Goal: Obtain resource: Download file/media

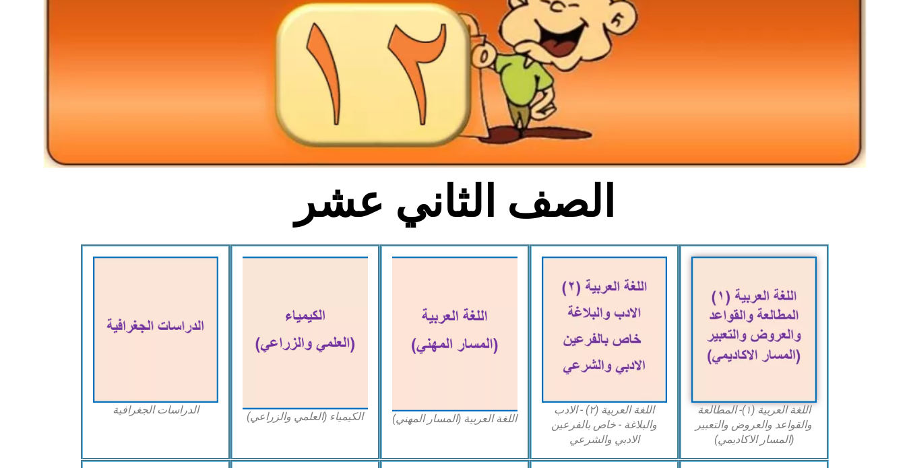
scroll to position [337, 0]
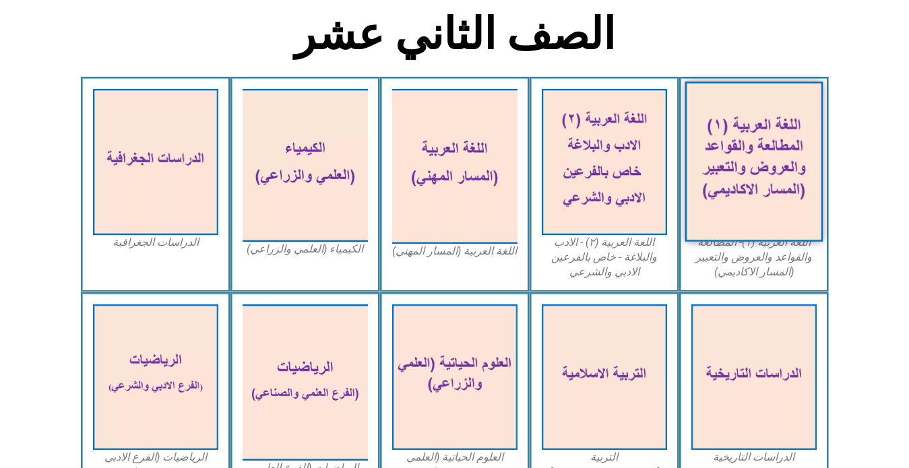
click at [748, 170] on img at bounding box center [753, 162] width 138 height 160
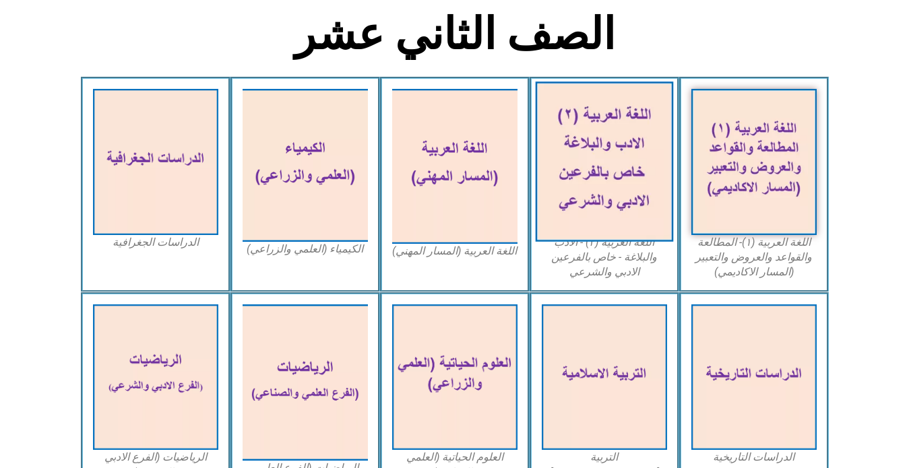
click at [599, 166] on img at bounding box center [604, 162] width 138 height 160
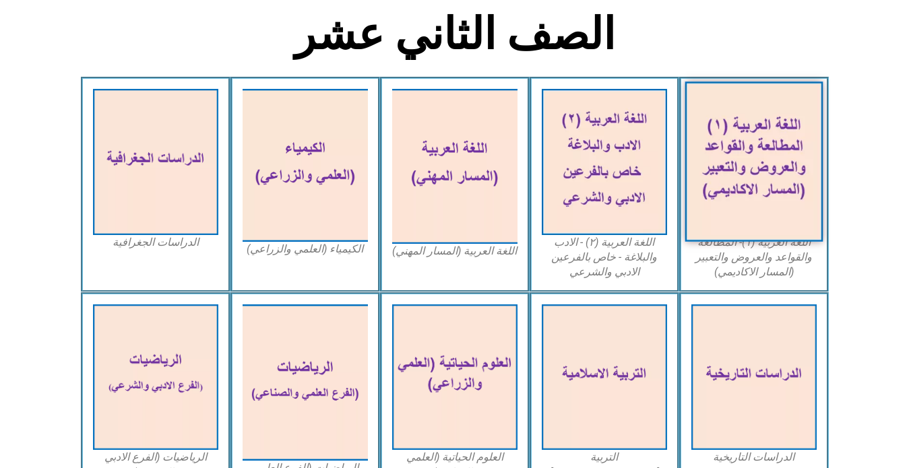
click at [783, 139] on img at bounding box center [753, 162] width 138 height 160
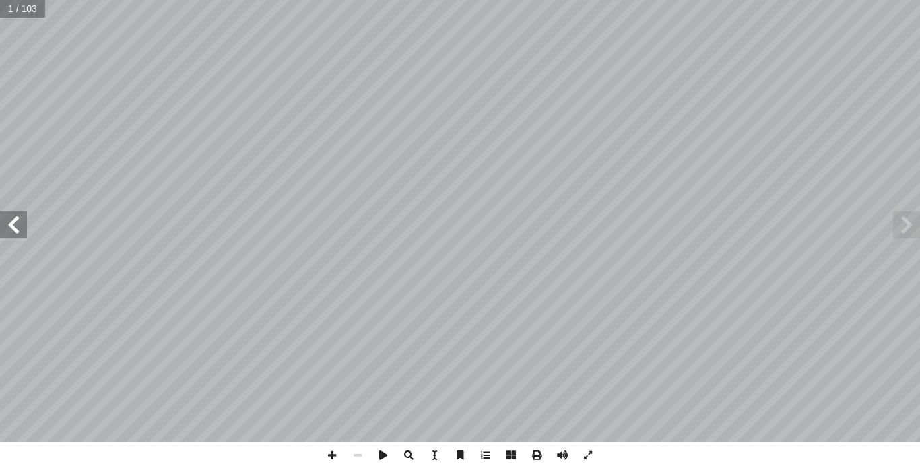
click at [16, 235] on span at bounding box center [13, 225] width 27 height 27
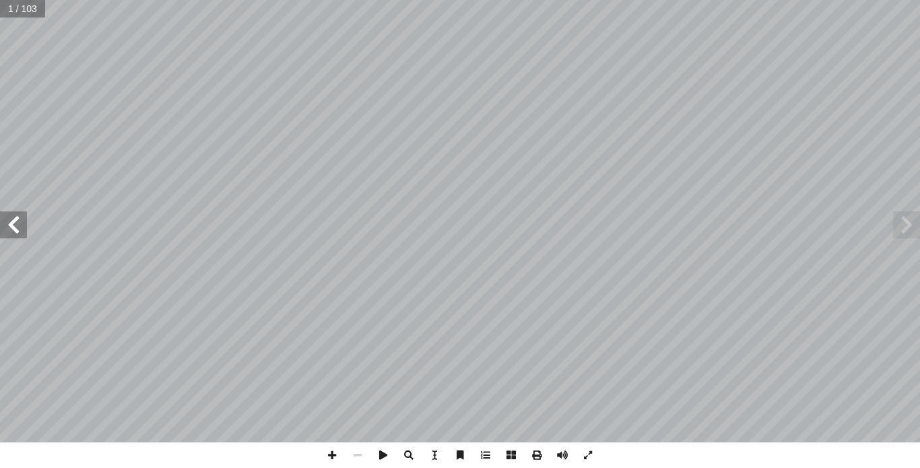
click at [16, 235] on span at bounding box center [13, 225] width 27 height 27
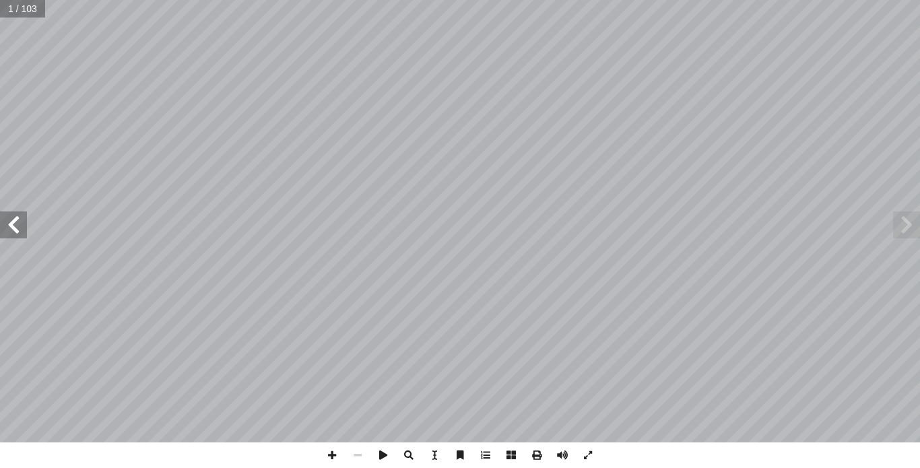
click at [16, 235] on span at bounding box center [13, 225] width 27 height 27
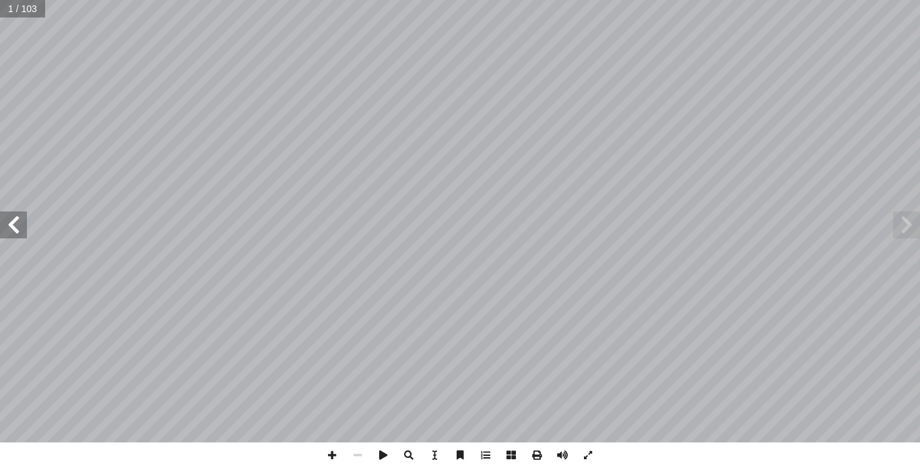
click at [16, 235] on span at bounding box center [13, 225] width 27 height 27
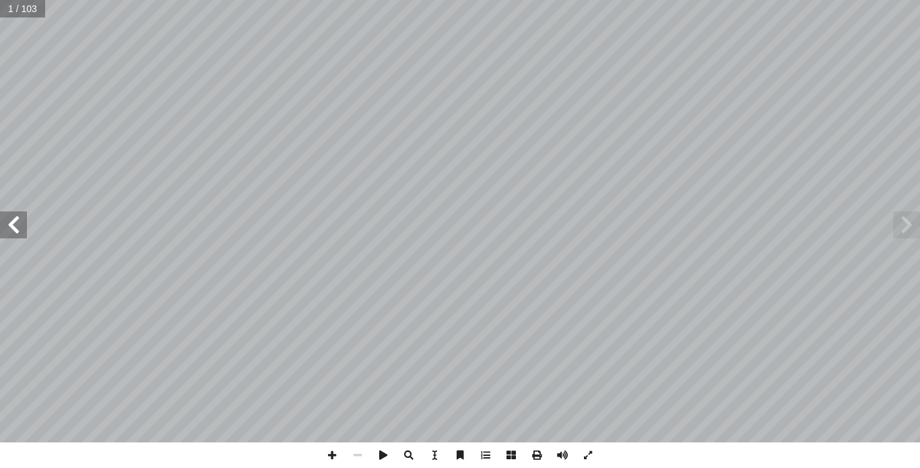
click at [16, 235] on span at bounding box center [13, 225] width 27 height 27
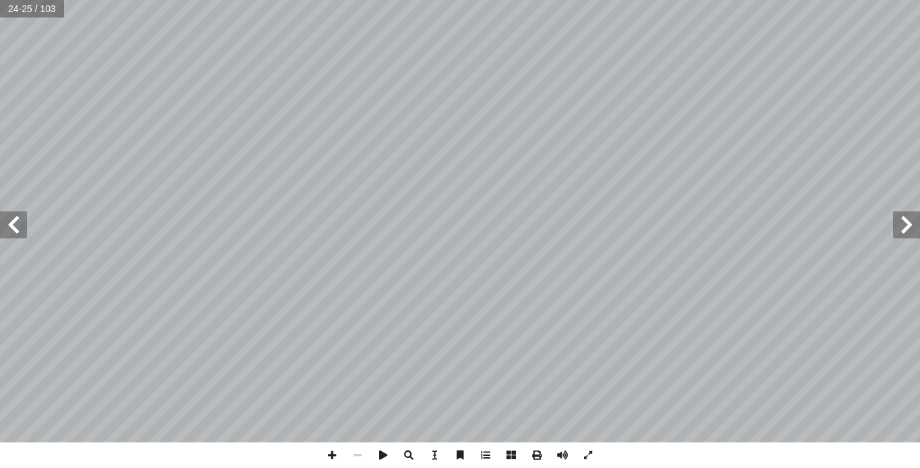
click at [16, 234] on span at bounding box center [13, 225] width 27 height 27
click at [911, 226] on span at bounding box center [906, 225] width 27 height 27
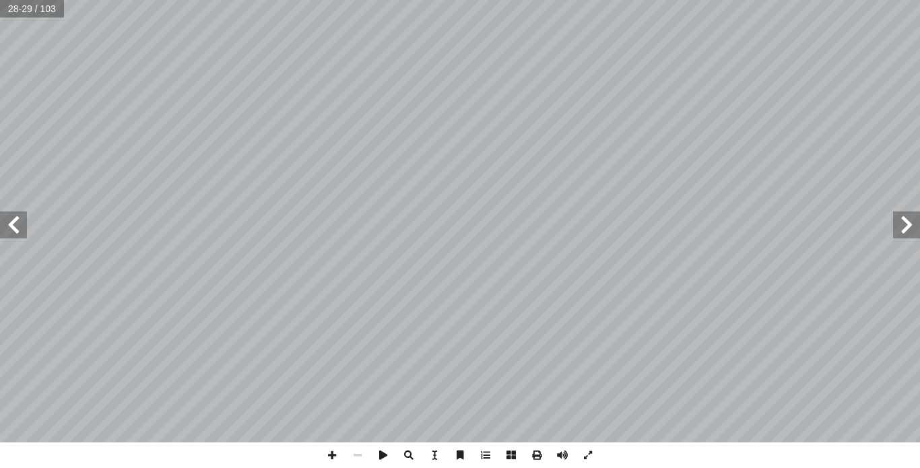
click at [911, 226] on span at bounding box center [906, 225] width 27 height 27
click at [916, 234] on span at bounding box center [906, 225] width 27 height 27
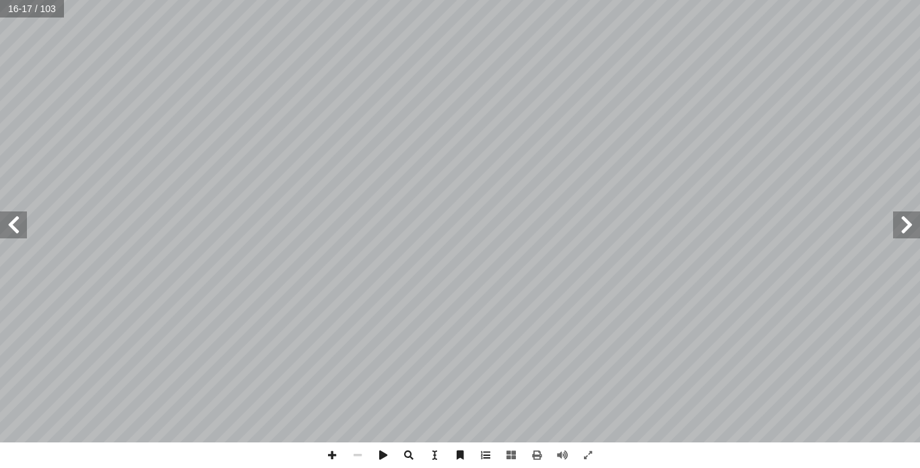
click at [12, 226] on span at bounding box center [13, 225] width 27 height 27
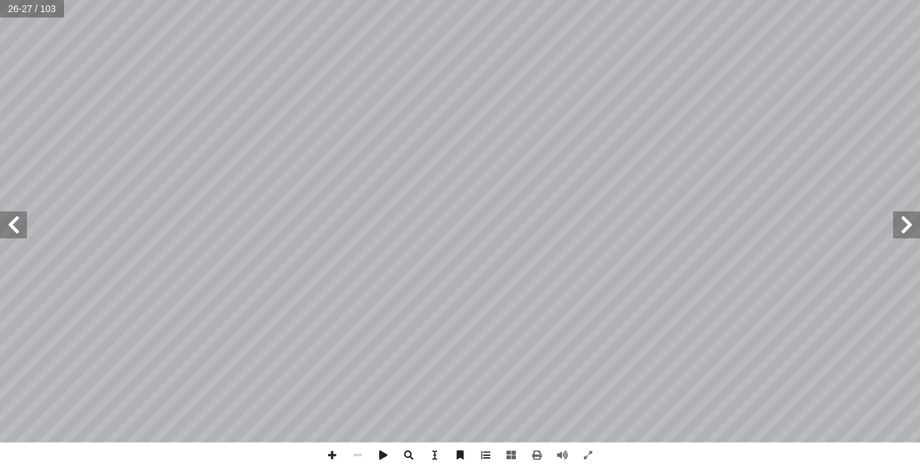
click at [12, 226] on span at bounding box center [13, 225] width 27 height 27
click at [535, 456] on span at bounding box center [537, 456] width 26 height 26
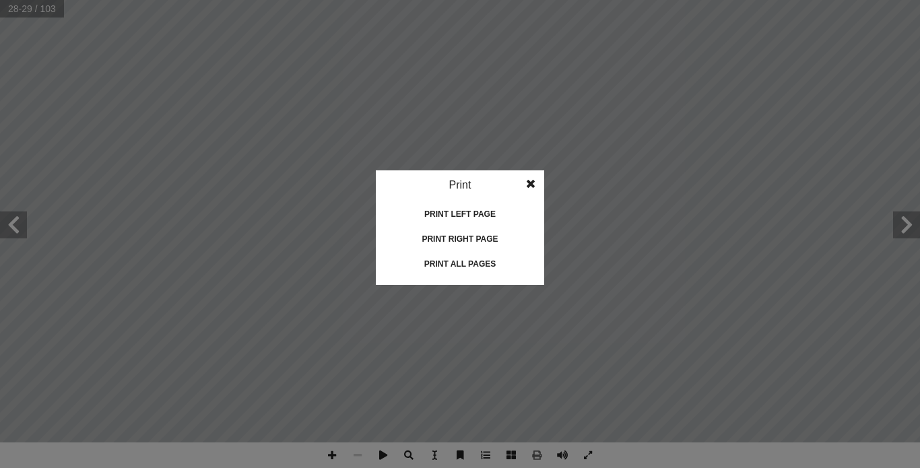
click at [451, 261] on div "Print all pages" at bounding box center [460, 264] width 135 height 22
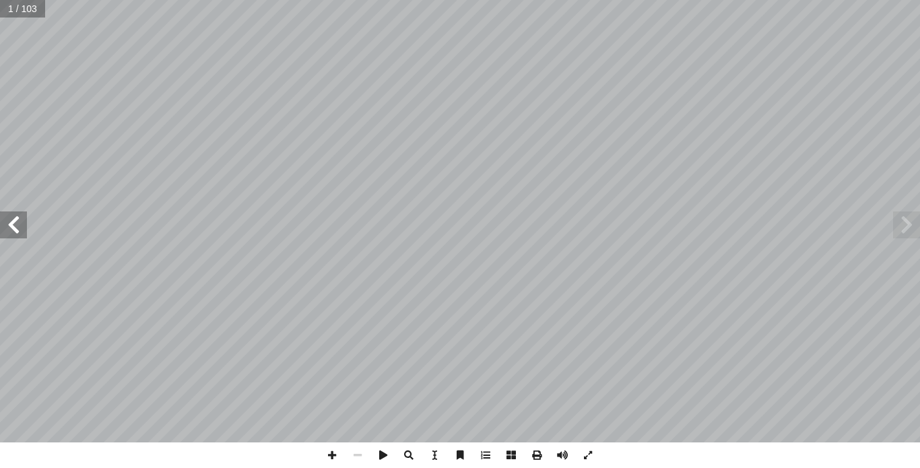
click at [15, 221] on span at bounding box center [13, 225] width 27 height 27
click at [24, 225] on span at bounding box center [13, 225] width 27 height 27
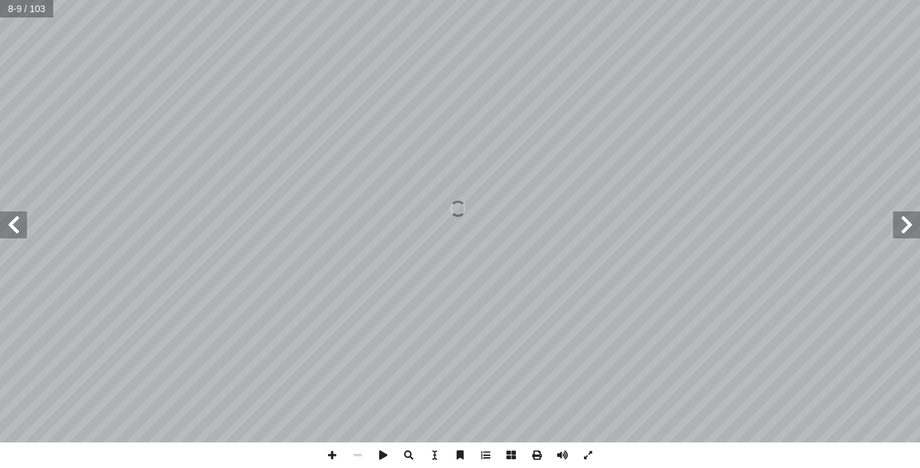
click at [24, 225] on span at bounding box center [13, 225] width 27 height 27
click at [904, 230] on span at bounding box center [906, 225] width 27 height 27
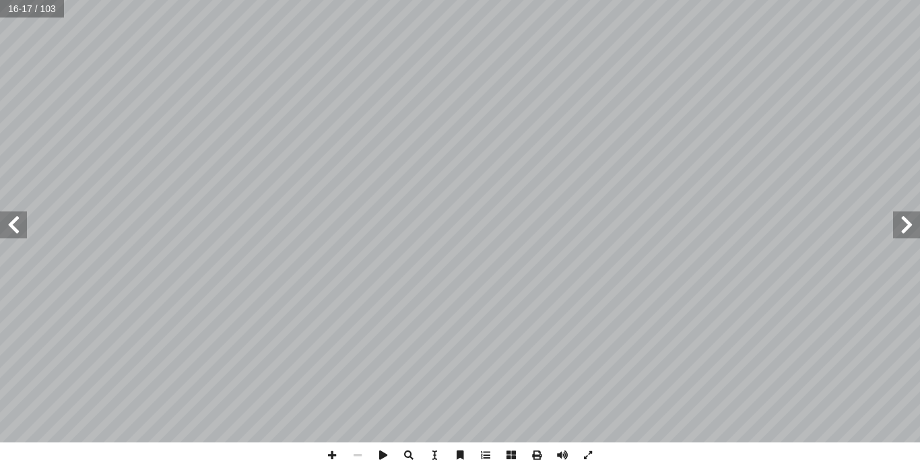
click at [903, 228] on span at bounding box center [906, 225] width 27 height 27
click at [530, 451] on span at bounding box center [537, 456] width 26 height 26
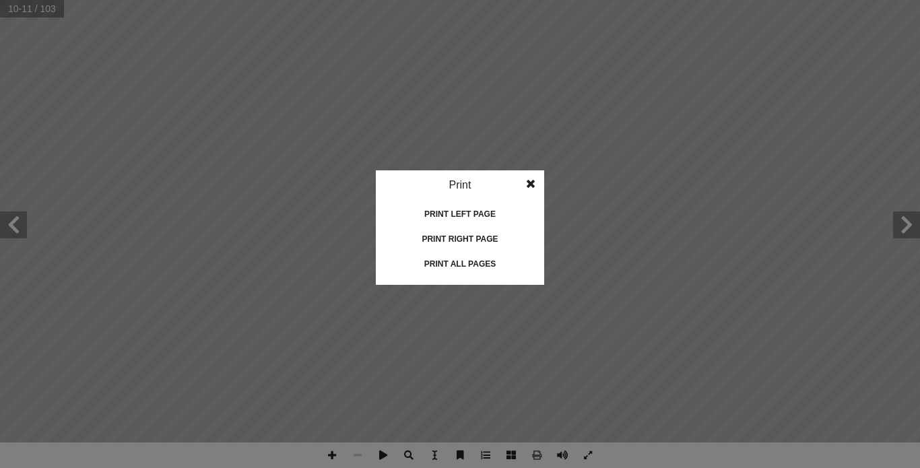
click at [446, 261] on div "Print all pages" at bounding box center [460, 264] width 135 height 22
click at [465, 263] on div "Print all pages" at bounding box center [460, 264] width 135 height 22
click at [530, 185] on span at bounding box center [531, 183] width 24 height 27
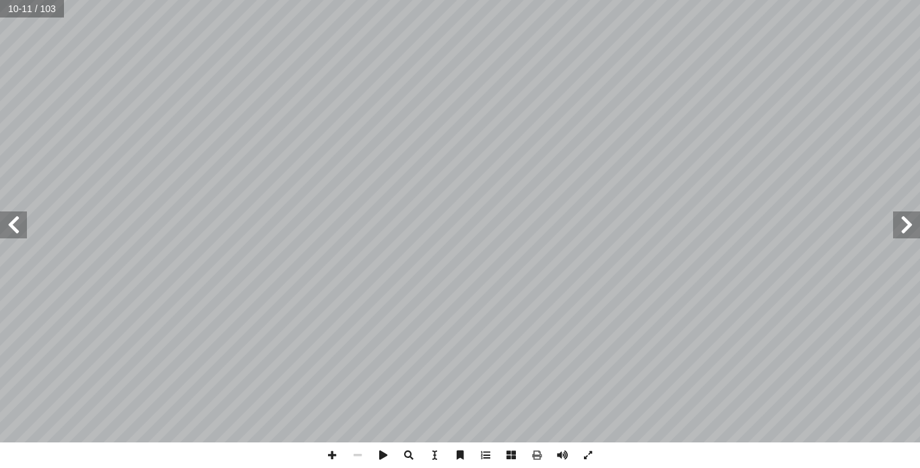
click at [15, 234] on span at bounding box center [13, 225] width 27 height 27
click at [903, 224] on span at bounding box center [906, 225] width 27 height 27
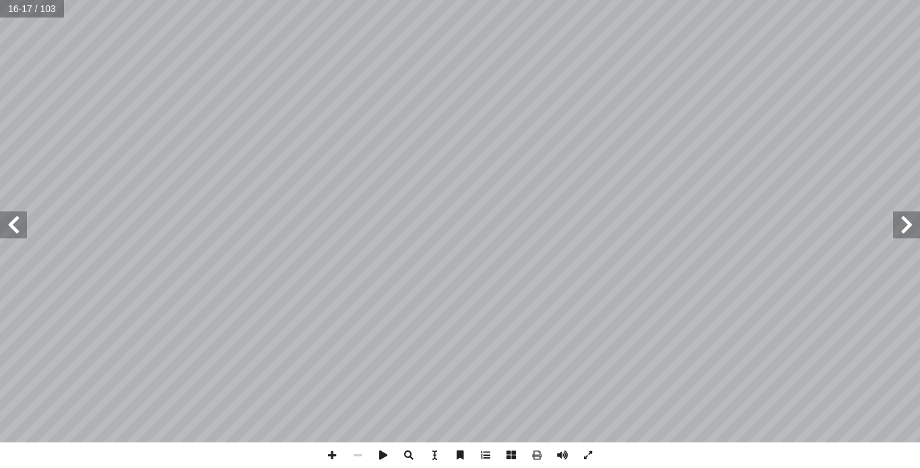
click at [910, 224] on span at bounding box center [906, 225] width 27 height 27
click at [15, 236] on span at bounding box center [13, 225] width 27 height 27
click at [13, 222] on span at bounding box center [13, 225] width 27 height 27
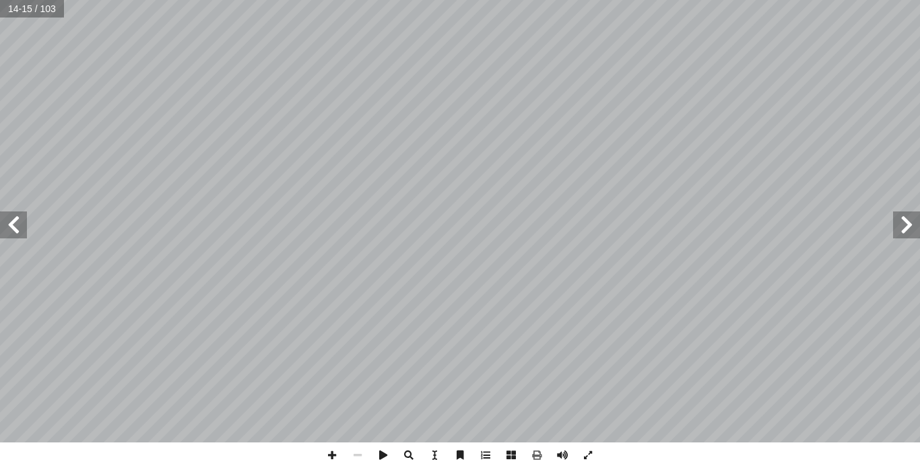
click at [13, 222] on span at bounding box center [13, 225] width 27 height 27
click at [539, 452] on span at bounding box center [537, 456] width 26 height 26
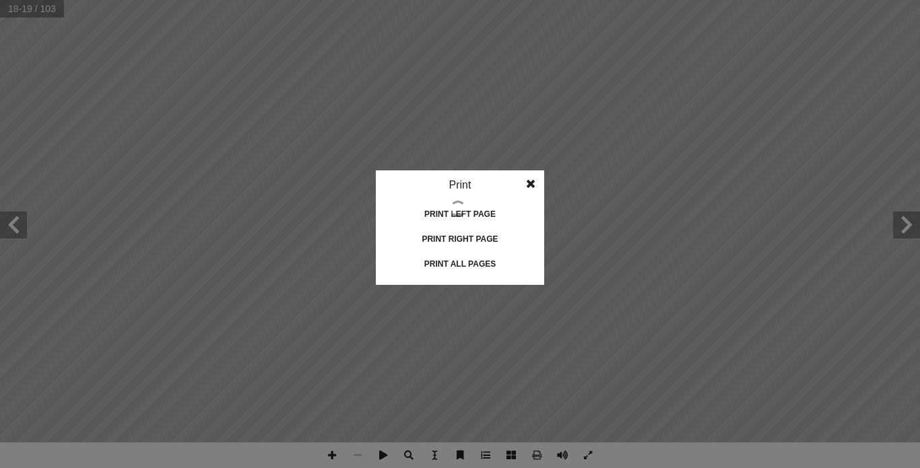
click at [451, 263] on div "Print all pages" at bounding box center [460, 264] width 135 height 22
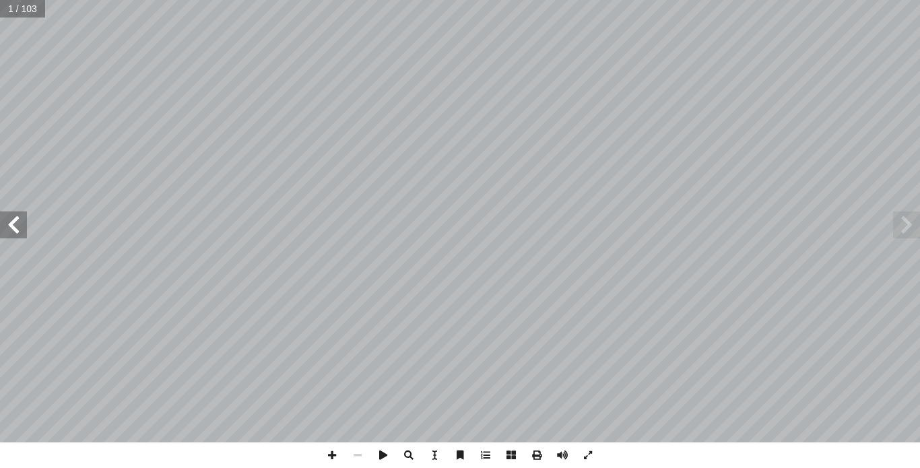
click at [15, 230] on span at bounding box center [13, 225] width 27 height 27
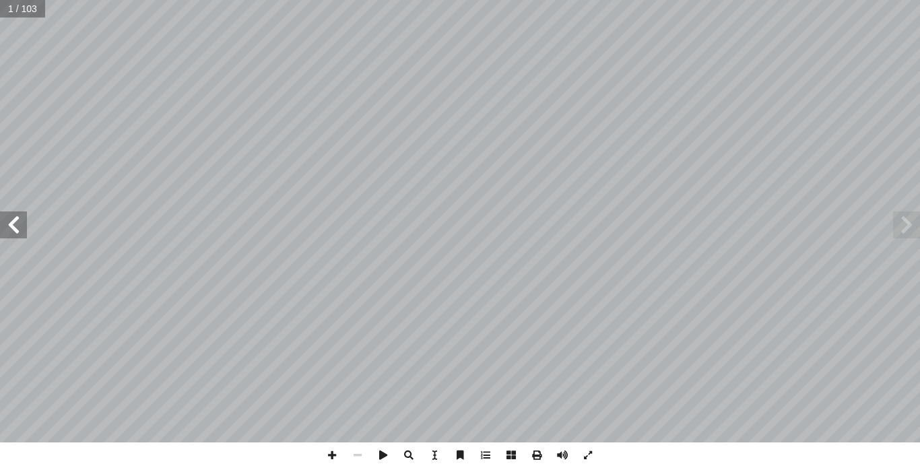
click at [15, 230] on span at bounding box center [13, 225] width 27 height 27
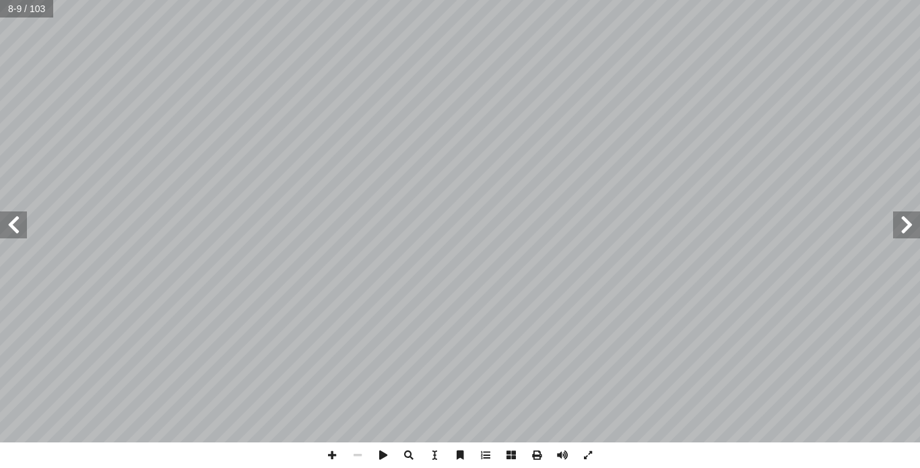
click at [15, 230] on span at bounding box center [13, 225] width 27 height 27
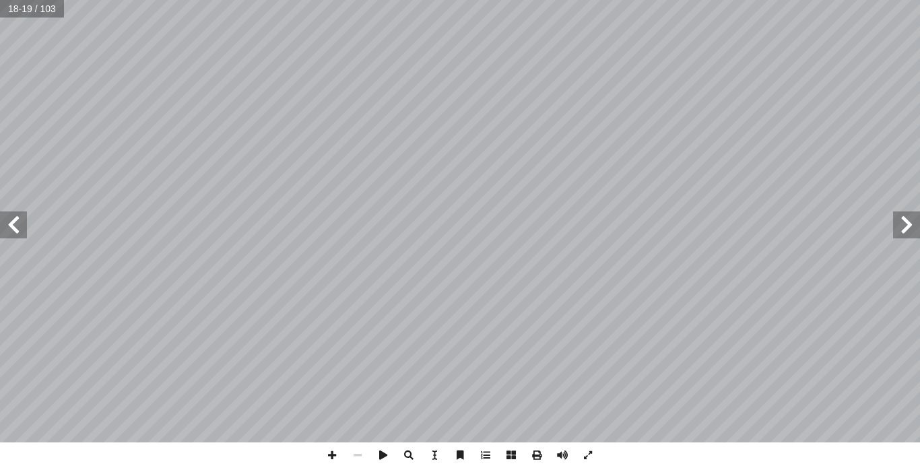
click at [15, 230] on span at bounding box center [13, 225] width 27 height 27
click at [534, 454] on span at bounding box center [537, 456] width 26 height 26
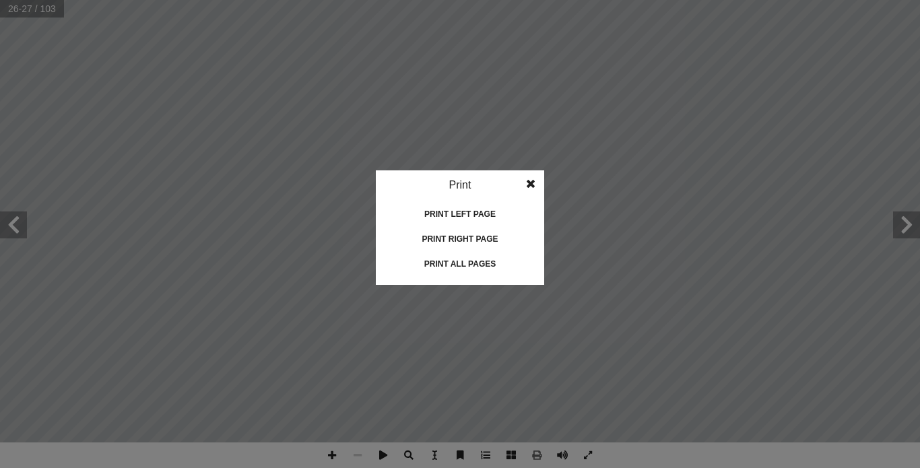
click at [456, 265] on div "Print all pages" at bounding box center [460, 264] width 135 height 22
